Goal: Transaction & Acquisition: Subscribe to service/newsletter

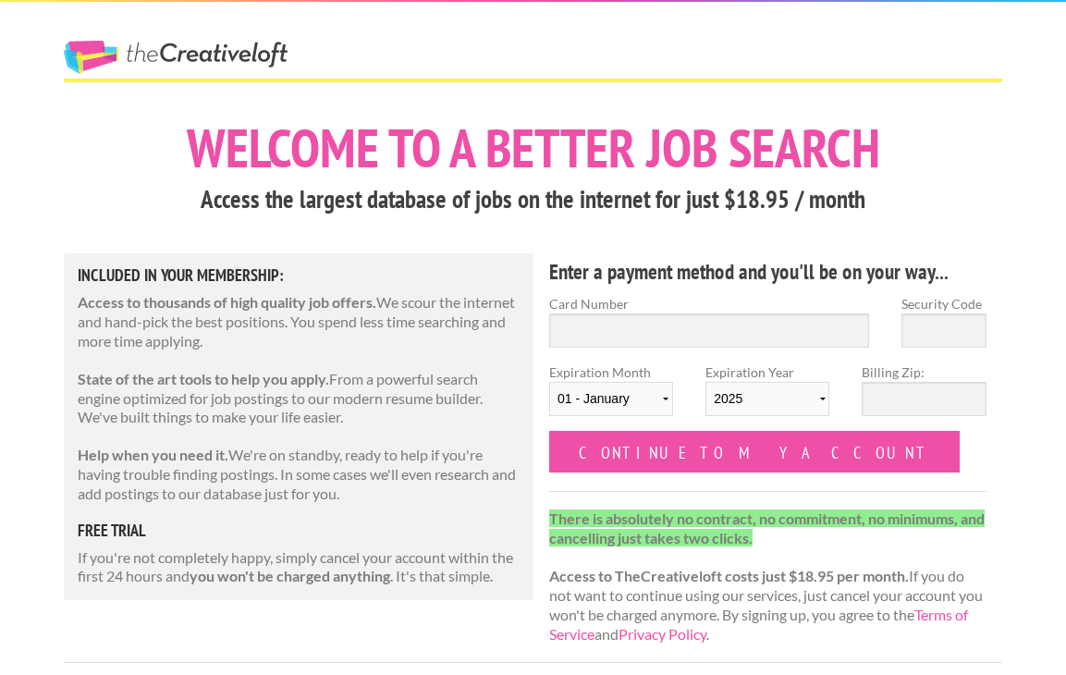
click at [250, 57] on link "The Creative Loft" at bounding box center [176, 57] width 224 height 33
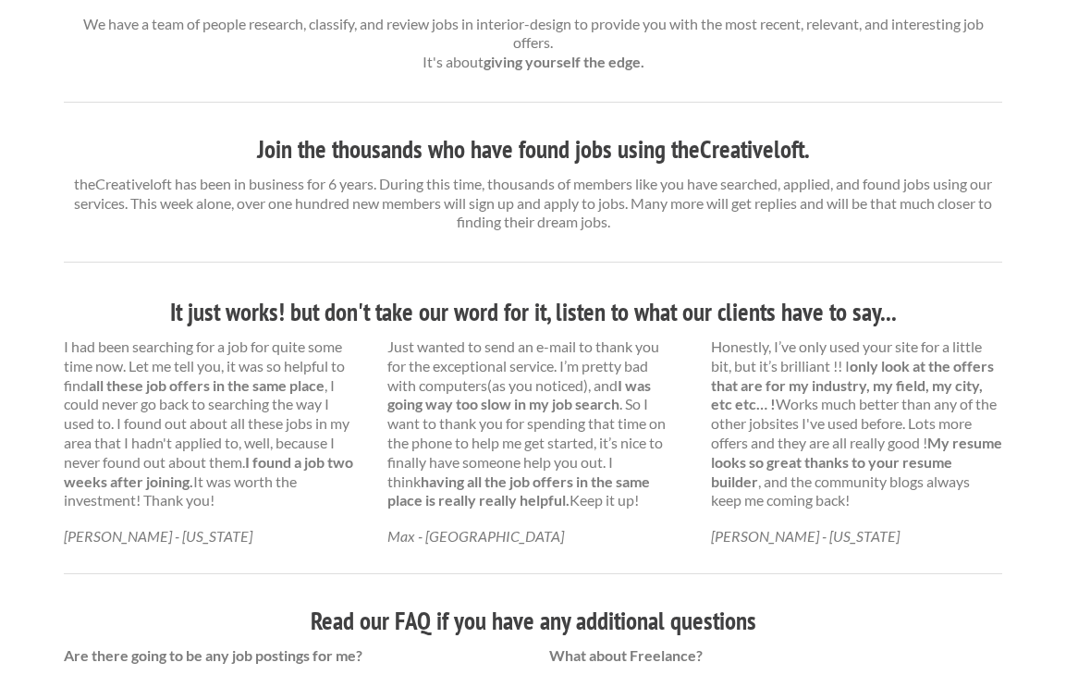
scroll to position [832, 0]
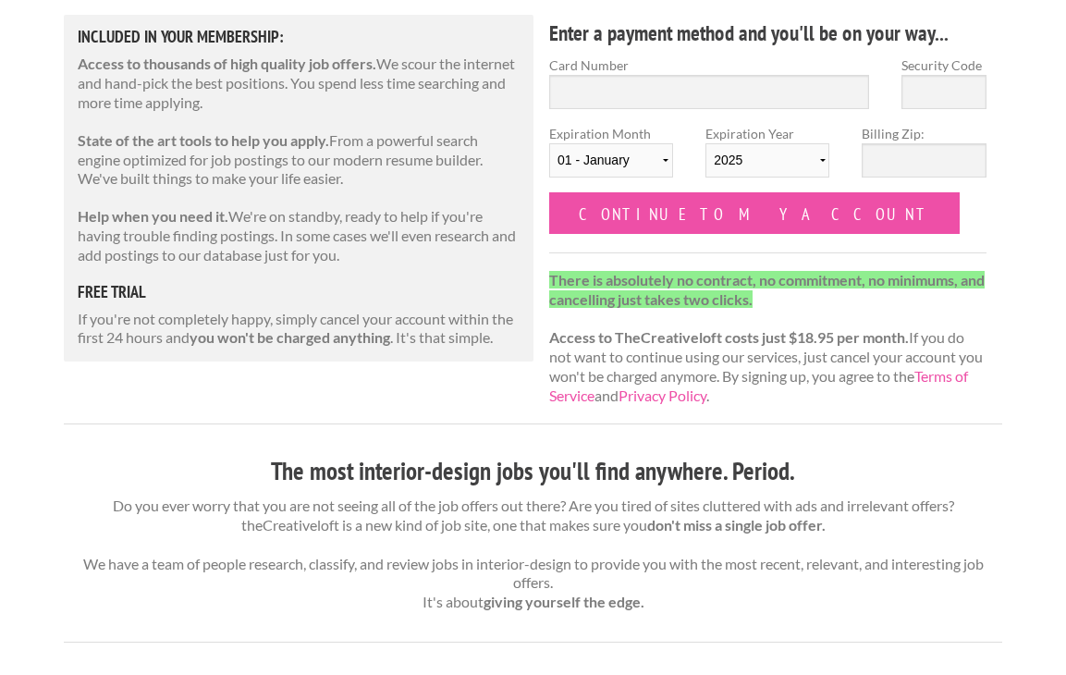
scroll to position [235, 0]
